Goal: Information Seeking & Learning: Learn about a topic

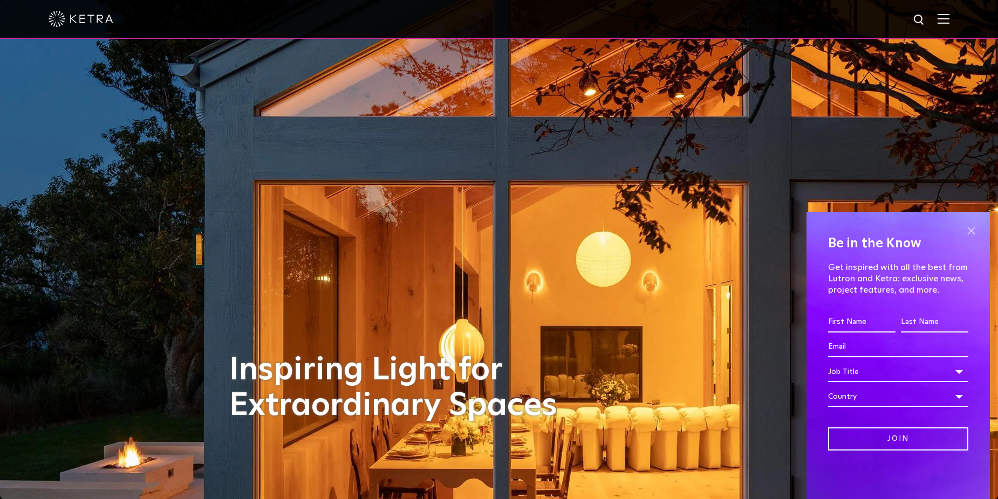
click at [969, 232] on span at bounding box center [971, 231] width 16 height 16
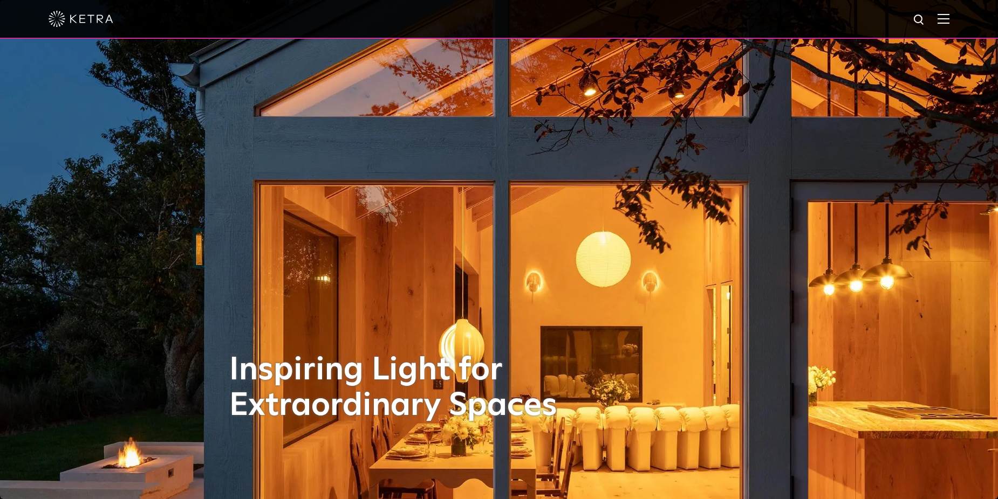
click at [949, 20] on img at bounding box center [943, 18] width 12 height 10
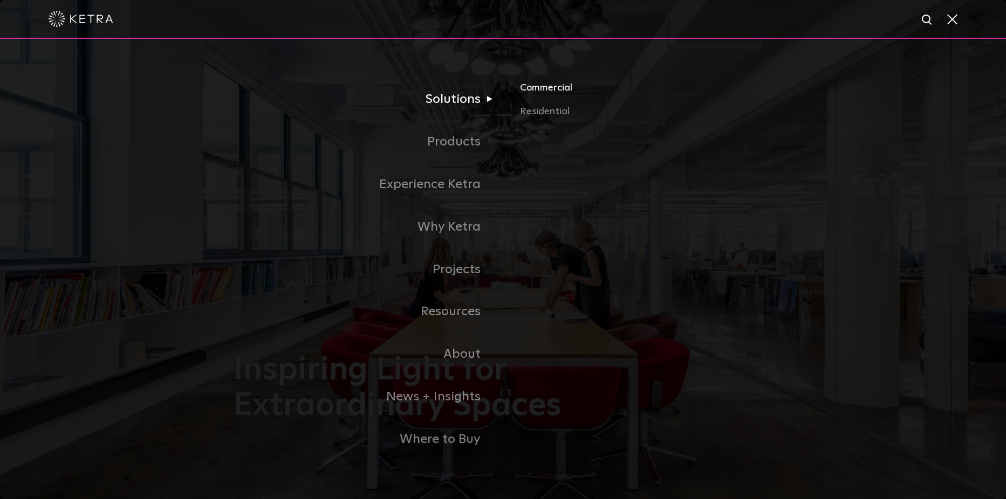
click at [544, 89] on link "Commercial" at bounding box center [646, 92] width 252 height 24
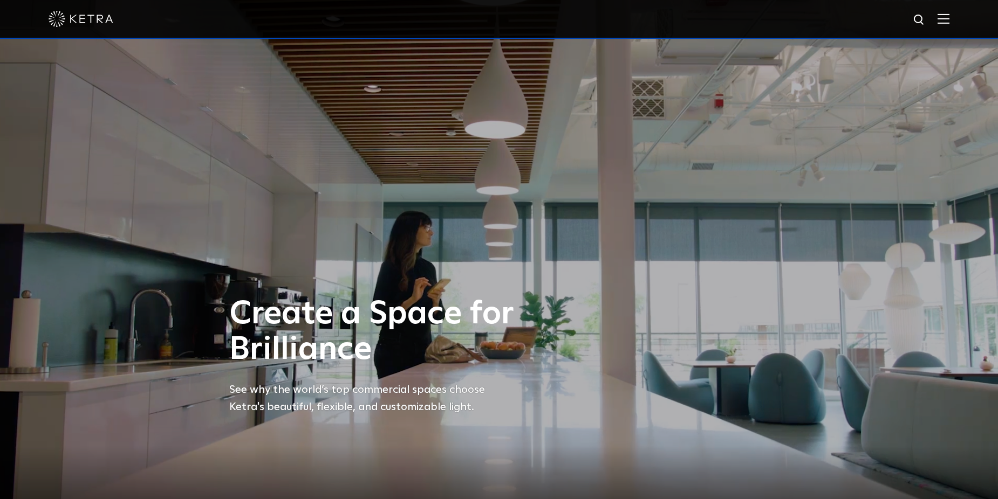
click at [949, 21] on img at bounding box center [943, 18] width 12 height 10
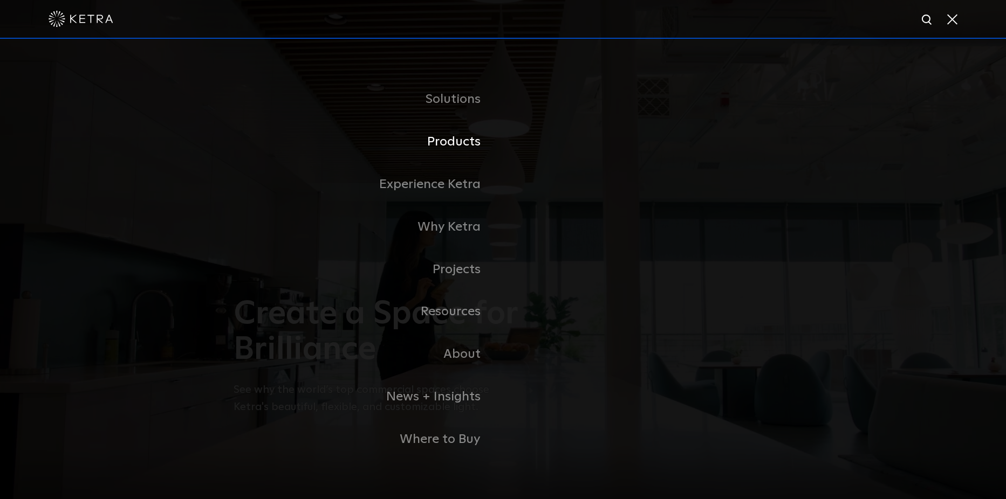
click at [467, 147] on link "Products" at bounding box center [369, 142] width 270 height 43
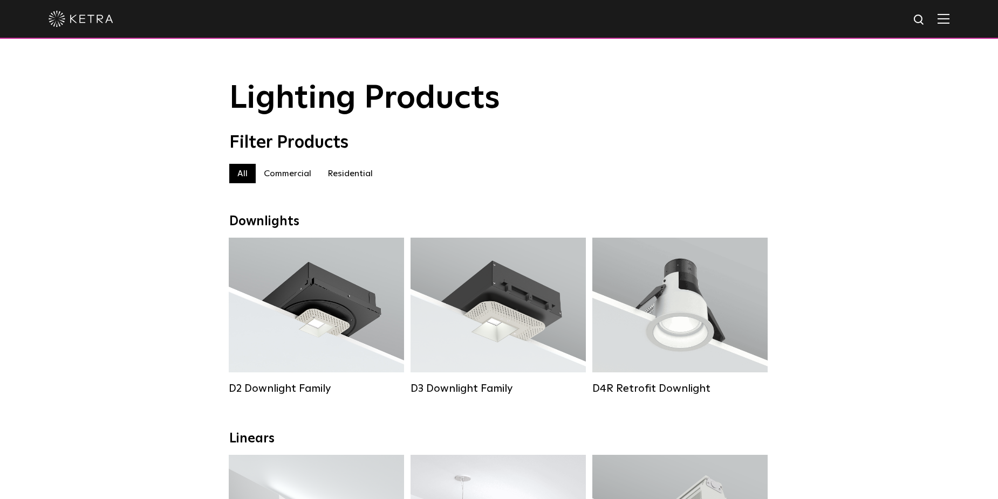
click at [334, 179] on label "Residential" at bounding box center [349, 173] width 61 height 19
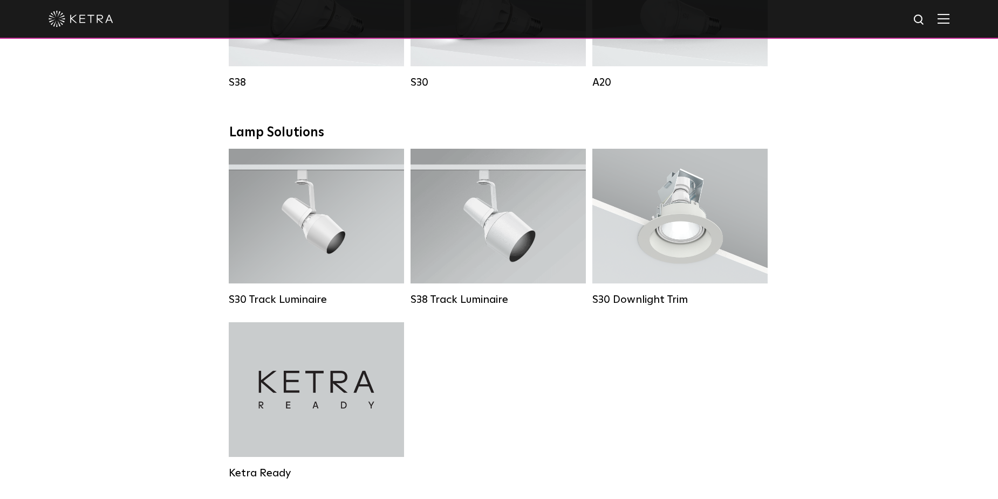
scroll to position [755, 0]
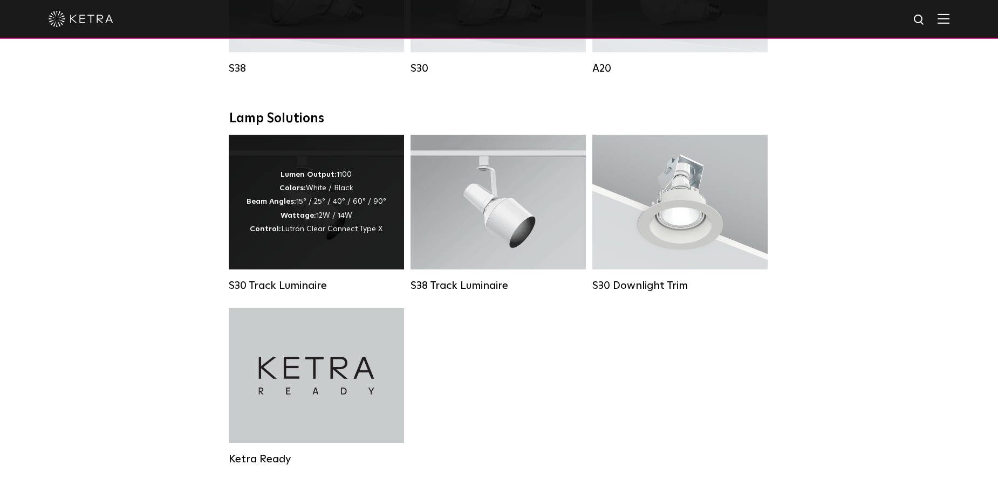
click at [371, 198] on div "Lumen Output: 1100 Colors: White / Black Beam Angles: 15° / 25° / 40° / 60° / 9…" at bounding box center [316, 202] width 140 height 68
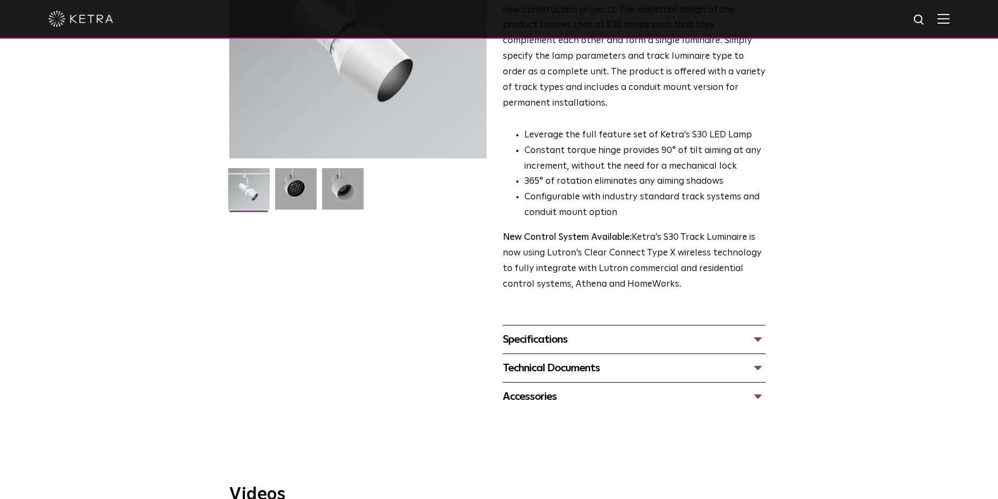
scroll to position [378, 0]
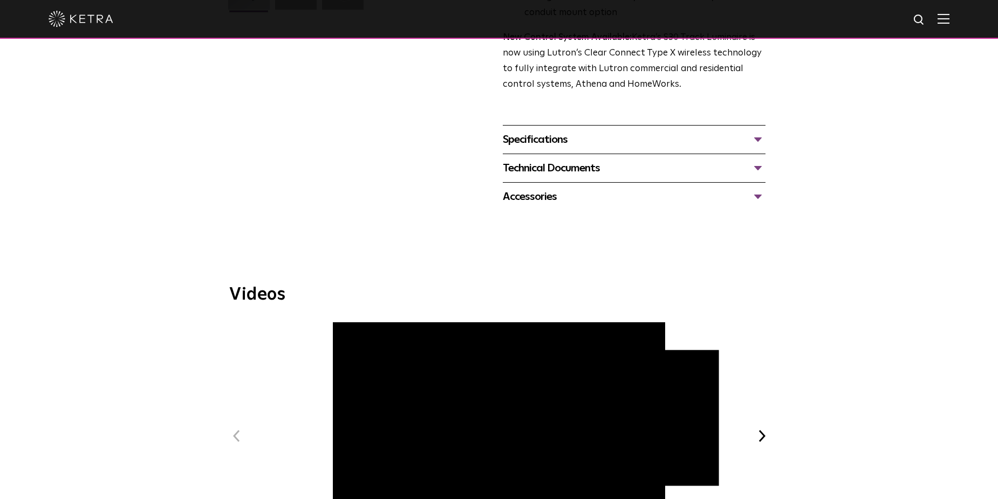
click at [542, 133] on div "Specifications LUMEN OUTPUTS 1100 HOUSING COLORS White, Black BEAM ANGLES 15°, …" at bounding box center [634, 139] width 263 height 29
click at [540, 131] on div "Specifications" at bounding box center [634, 139] width 263 height 17
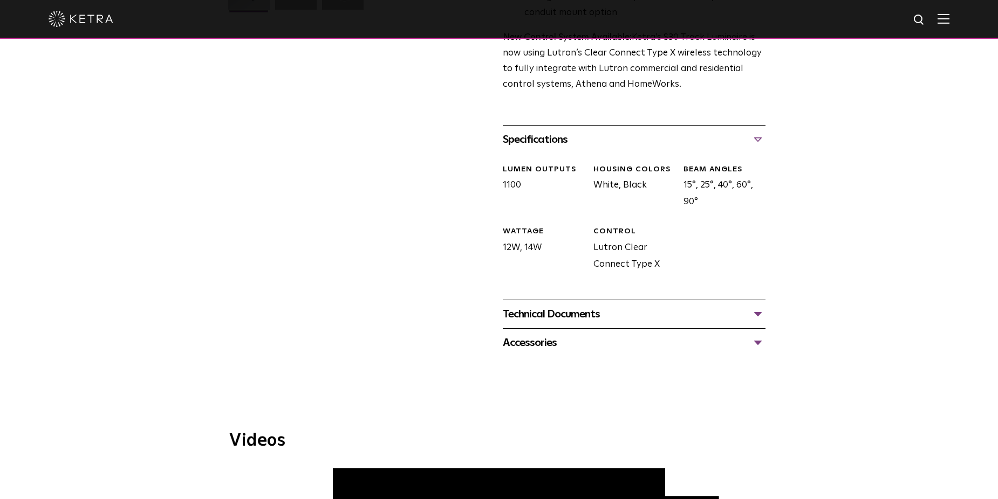
click at [560, 306] on div "Technical Documents" at bounding box center [634, 314] width 263 height 17
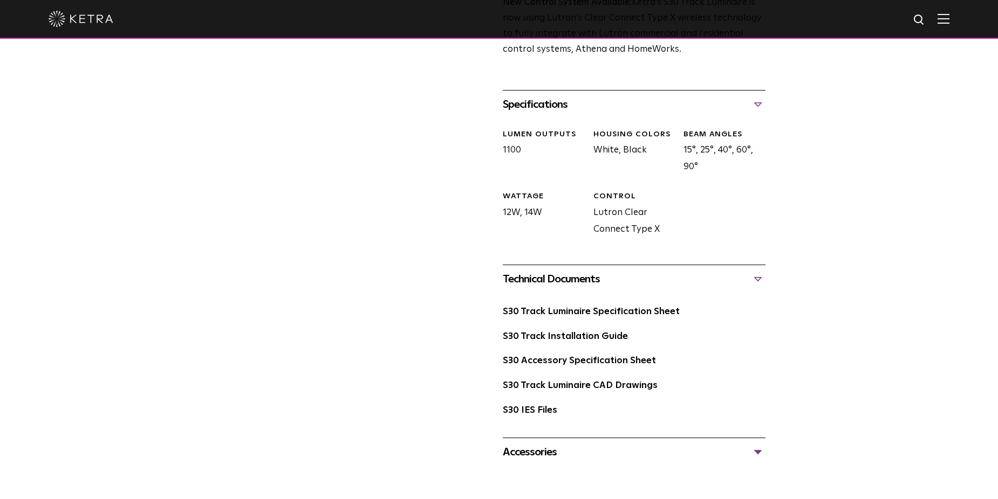
scroll to position [431, 0]
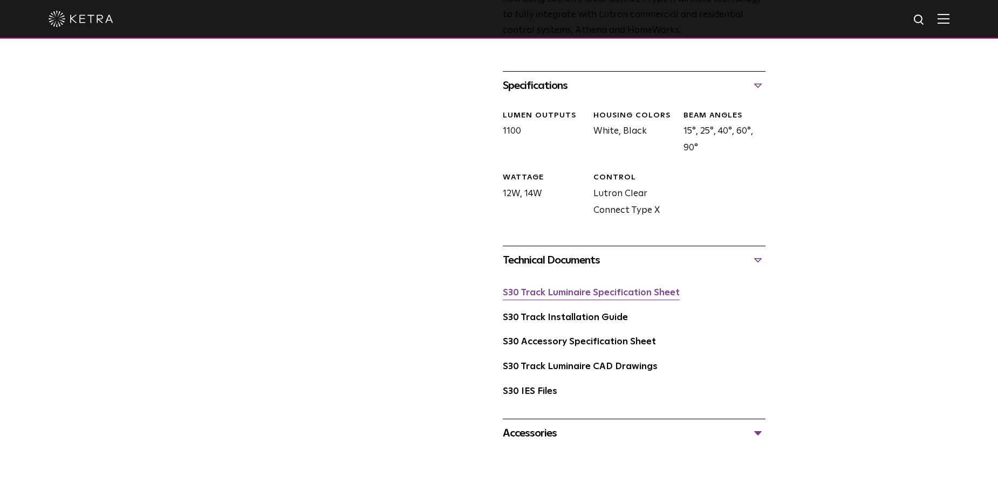
click at [585, 289] on link "S30 Track Luminaire Specification Sheet" at bounding box center [591, 293] width 177 height 9
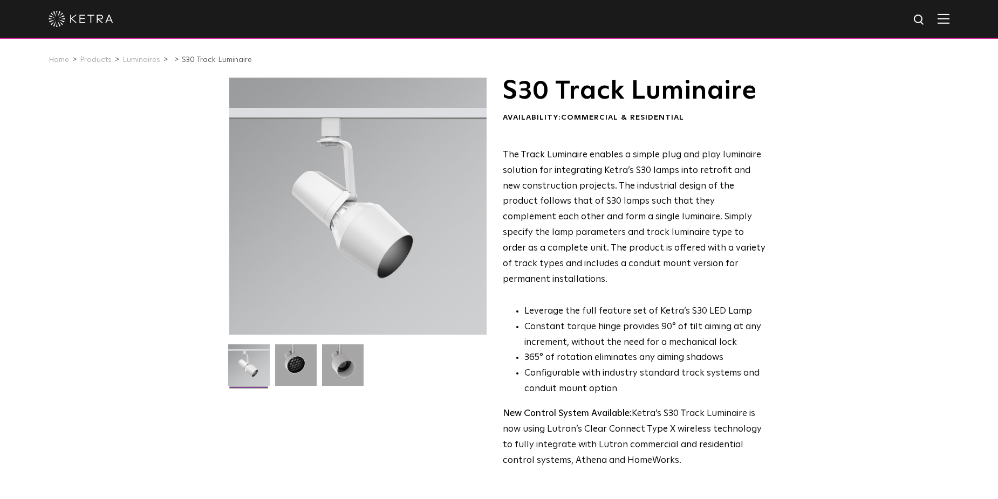
scroll to position [0, 0]
click at [132, 61] on link "Luminaires" at bounding box center [141, 61] width 38 height 8
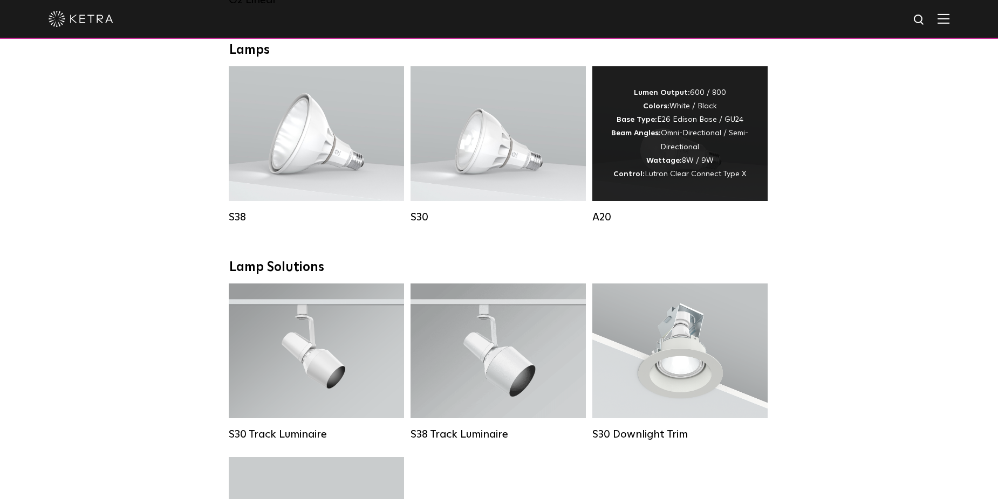
scroll to position [809, 0]
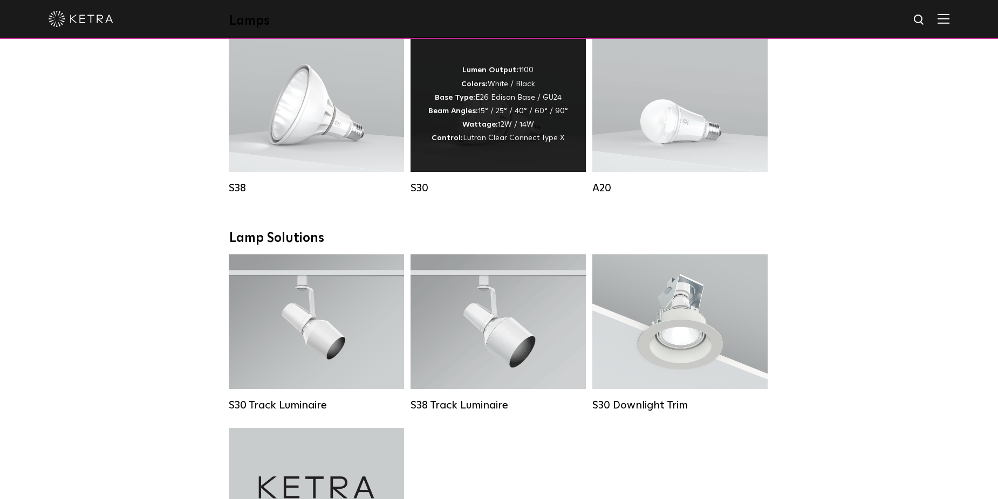
click at [474, 101] on strong "Base Type:" at bounding box center [455, 98] width 40 height 8
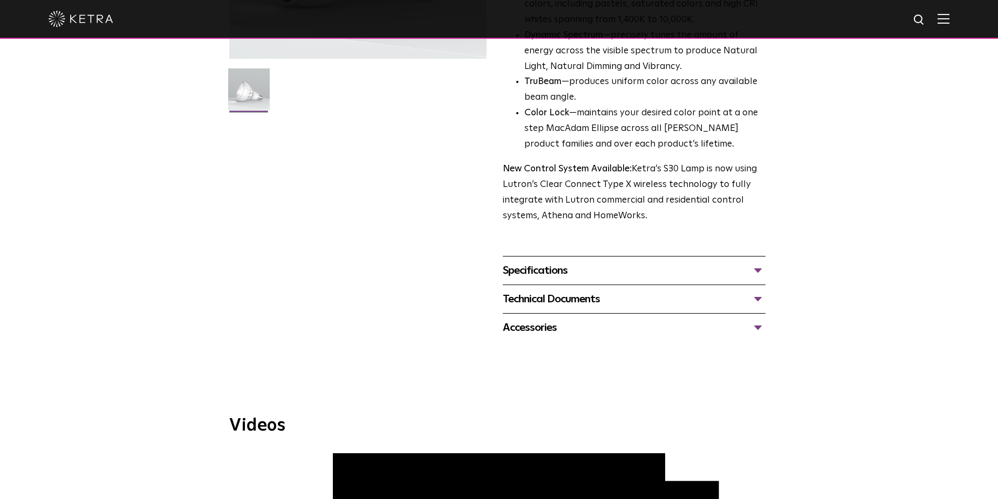
scroll to position [324, 0]
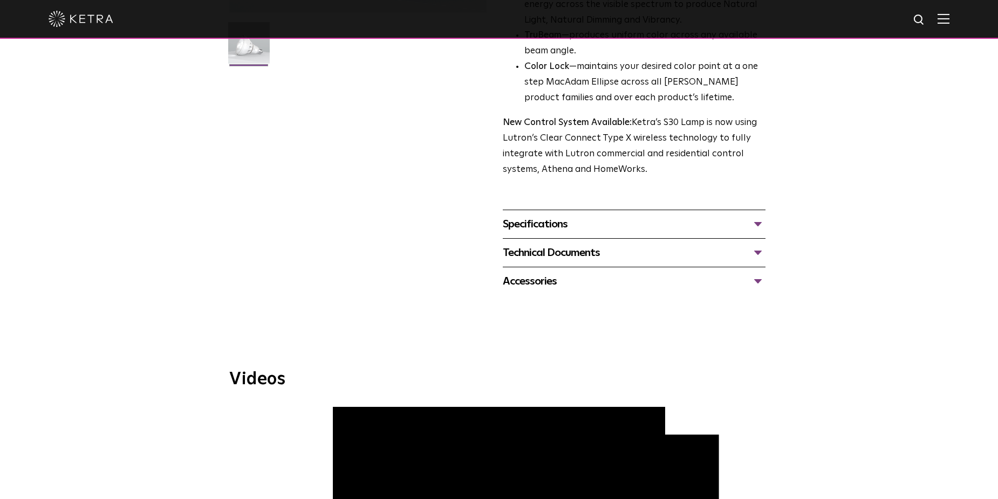
click at [553, 243] on div "Technical Documents S30 Specification Sheet S30 Installation Guide S30 Accessor…" at bounding box center [634, 252] width 263 height 29
click at [552, 252] on div "Technical Documents" at bounding box center [634, 252] width 263 height 17
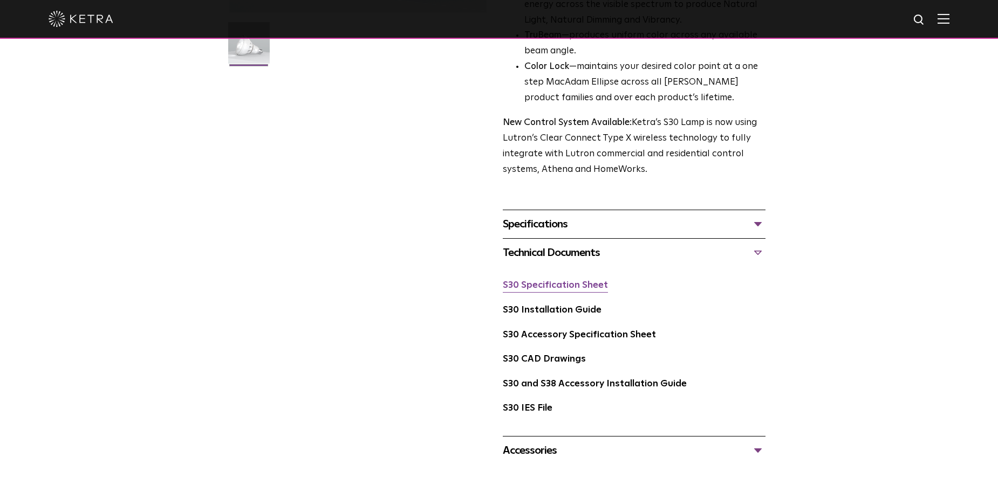
click at [531, 289] on link "S30 Specification Sheet" at bounding box center [555, 285] width 105 height 9
